Goal: Information Seeking & Learning: Learn about a topic

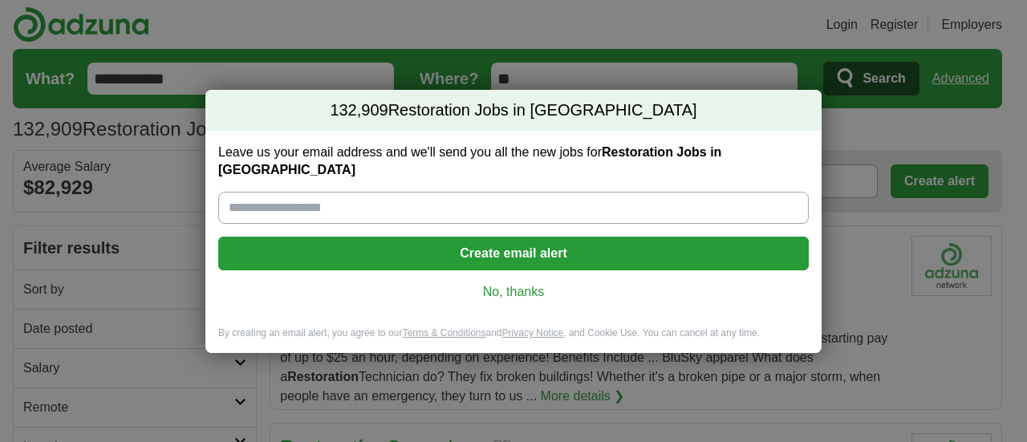
click at [537, 287] on link "No, thanks" at bounding box center [513, 292] width 565 height 18
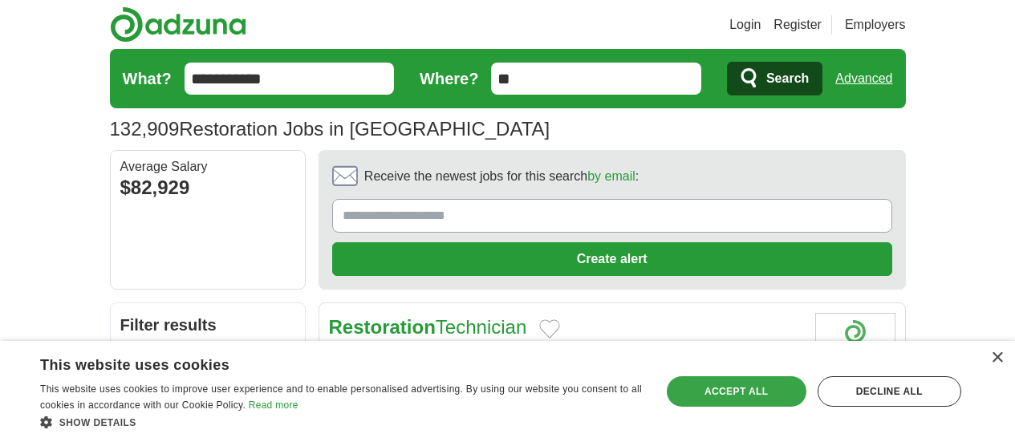
click at [725, 379] on div "Accept all" at bounding box center [737, 391] width 140 height 30
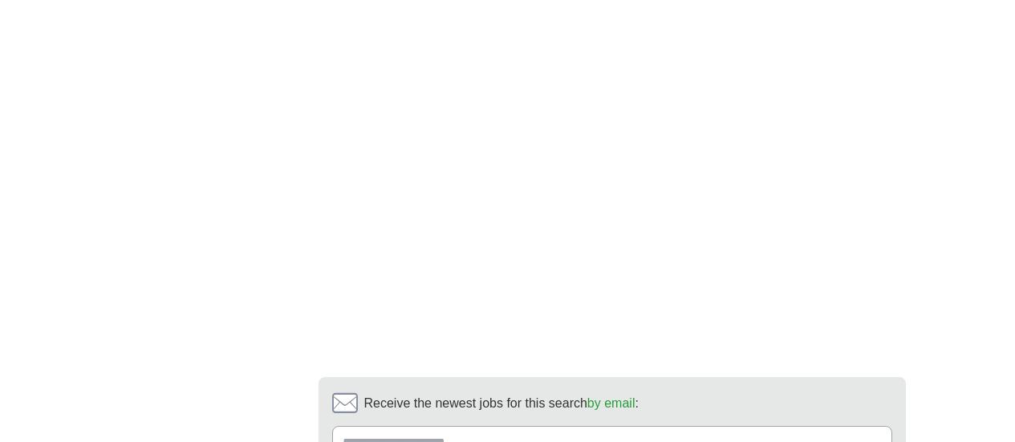
scroll to position [3290, 0]
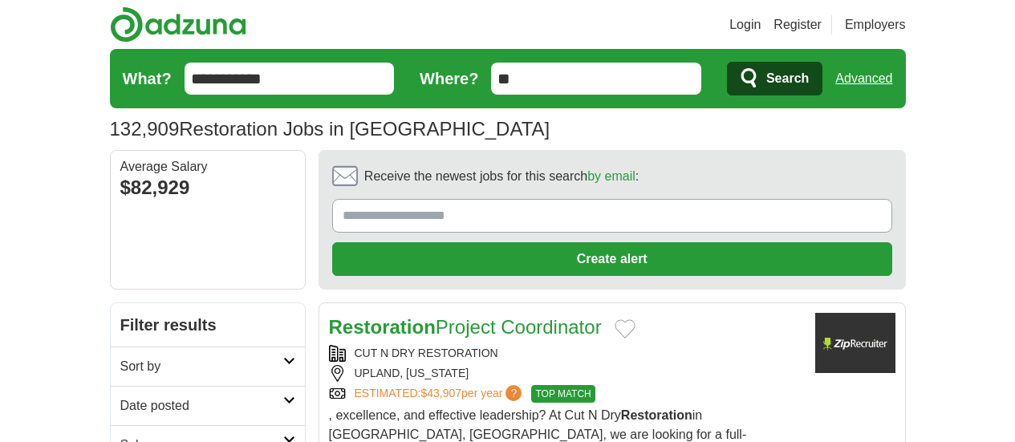
click at [185, 86] on input "**********" at bounding box center [290, 79] width 210 height 32
type input "**********"
click at [727, 62] on button "Search" at bounding box center [774, 79] width 95 height 34
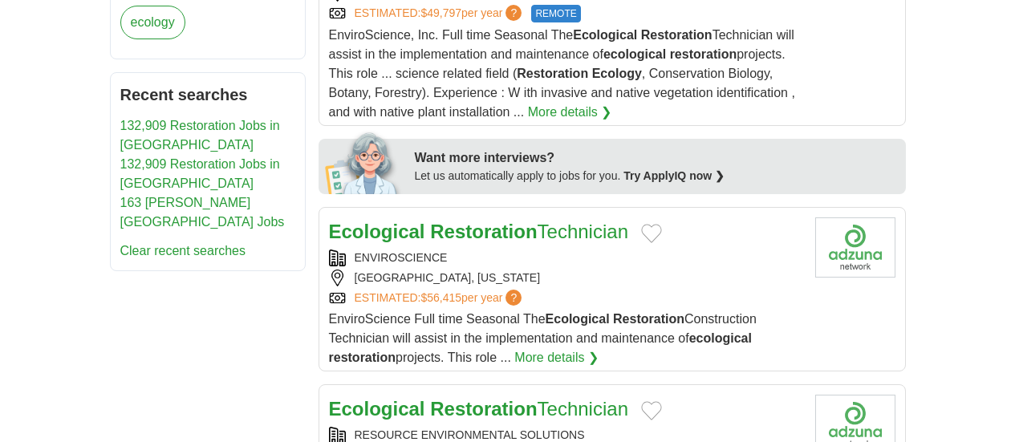
scroll to position [802, 0]
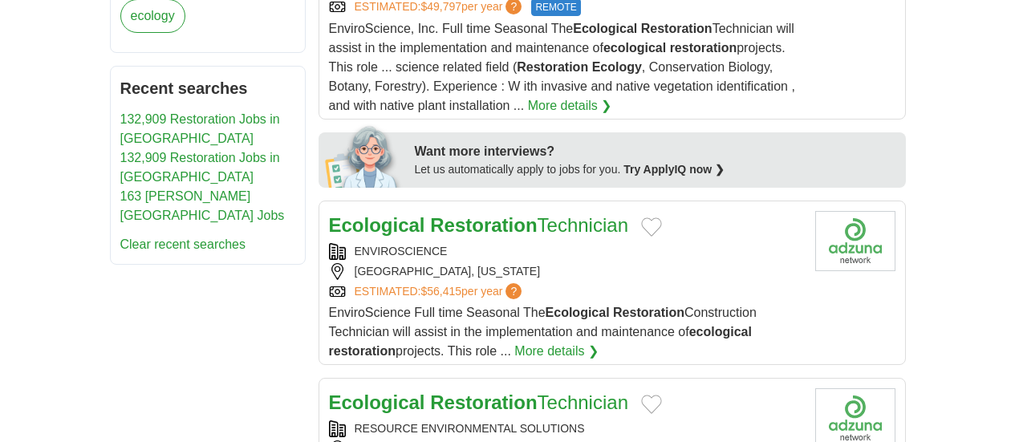
click at [435, 214] on strong "Restoration" at bounding box center [483, 225] width 107 height 22
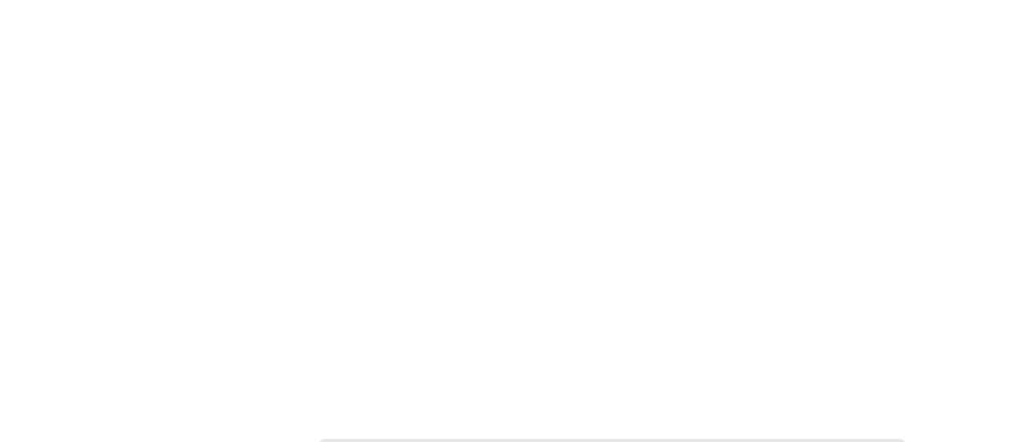
scroll to position [2889, 0]
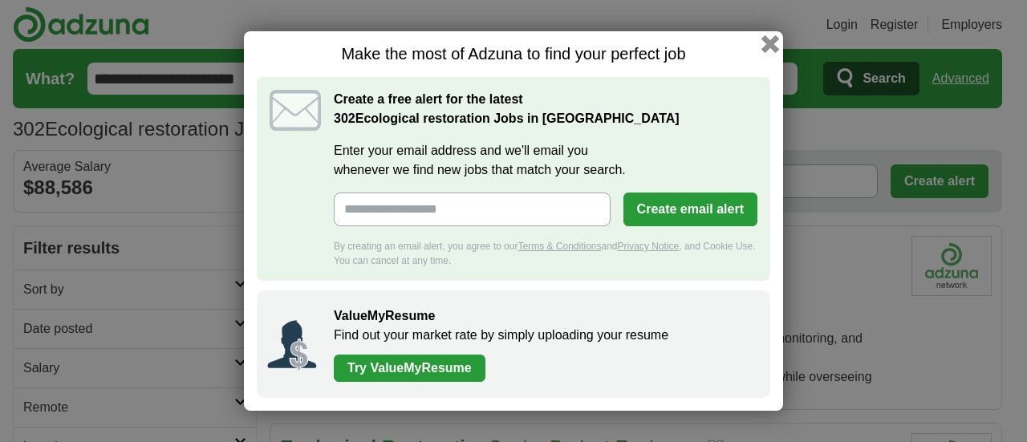
click at [774, 43] on button "button" at bounding box center [771, 44] width 18 height 18
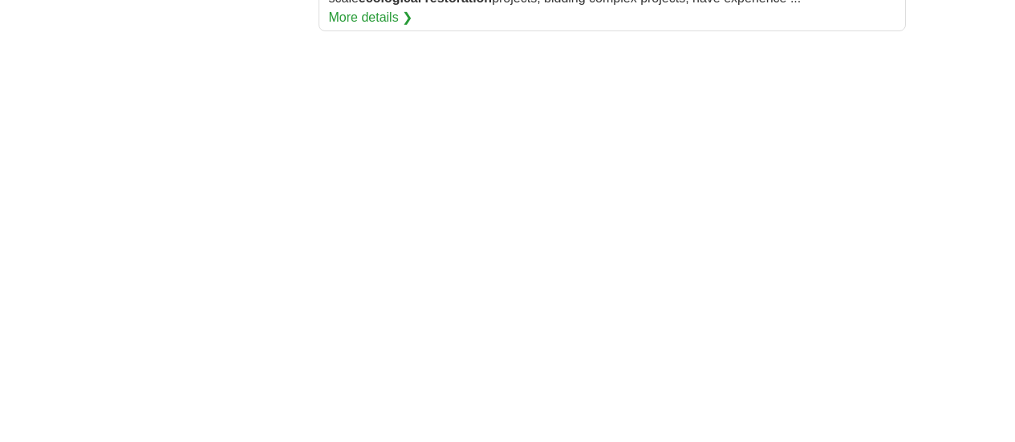
scroll to position [2969, 0]
